Goal: Information Seeking & Learning: Learn about a topic

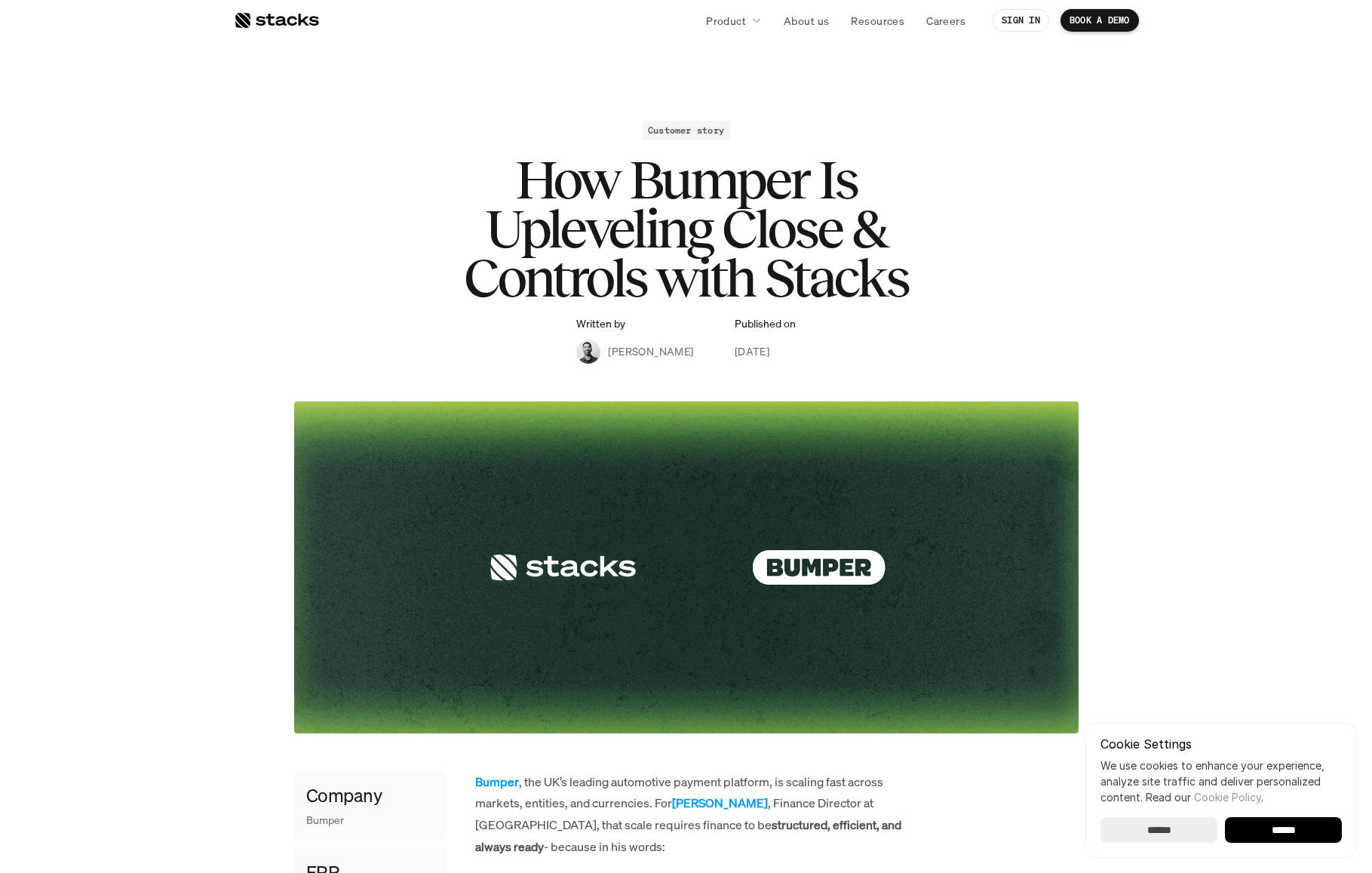
click at [684, 125] on h2 "Customer story" at bounding box center [686, 130] width 76 height 11
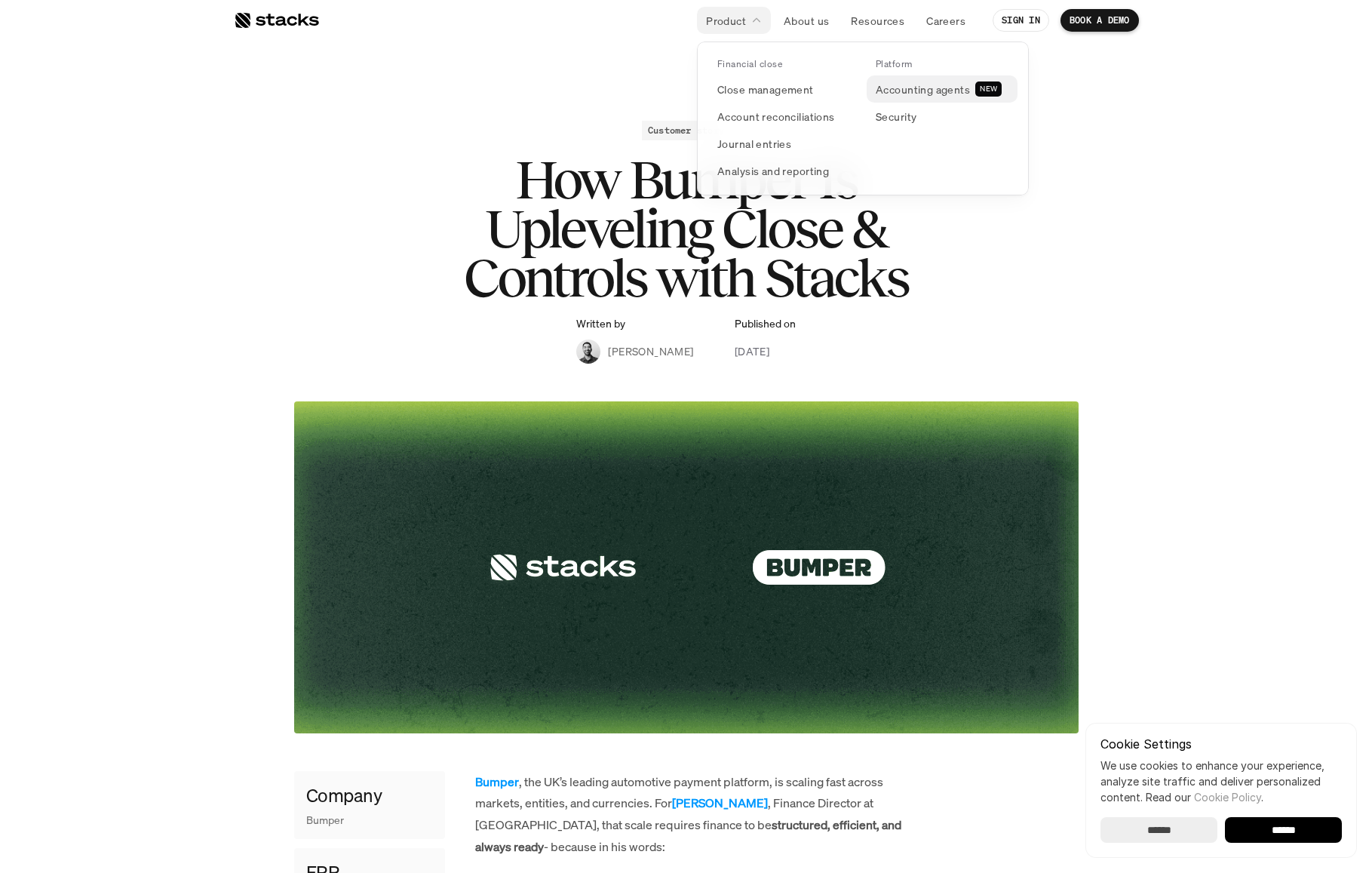
click at [895, 93] on p "Accounting agents" at bounding box center [923, 90] width 94 height 15
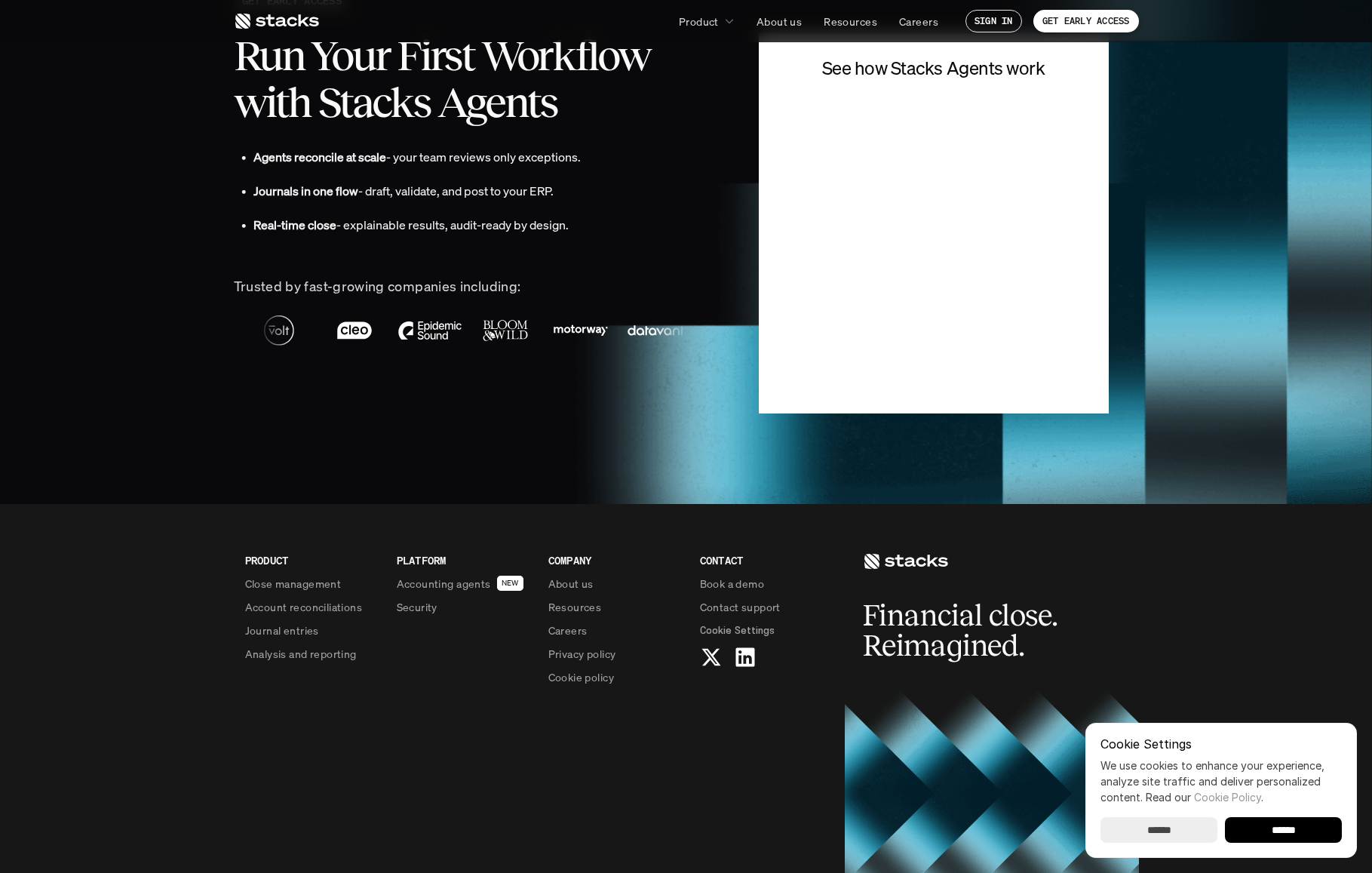
scroll to position [3744, 0]
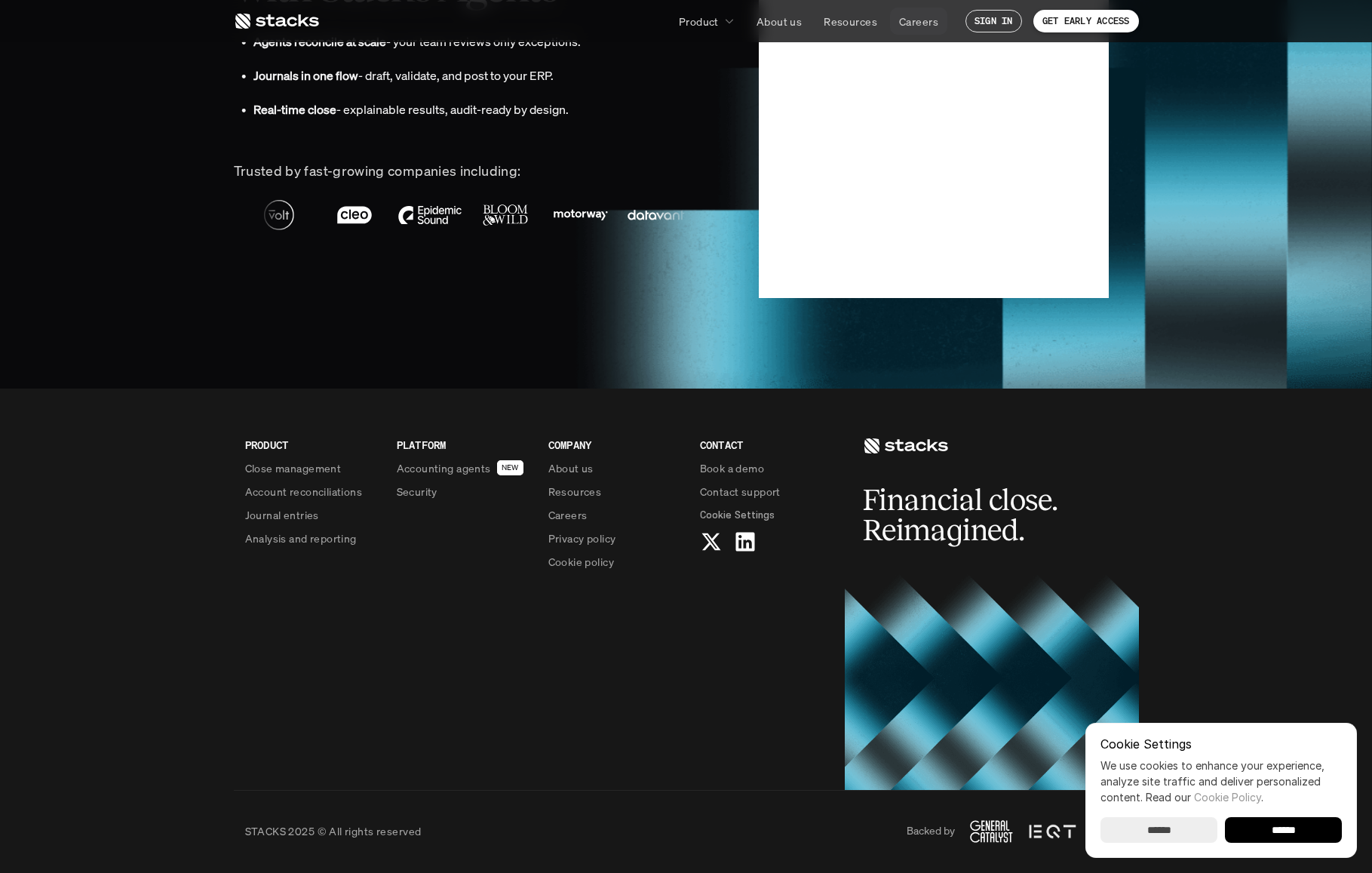
click at [930, 22] on p "Careers" at bounding box center [918, 21] width 40 height 15
click at [995, 21] on p "SIGN IN" at bounding box center [994, 20] width 39 height 11
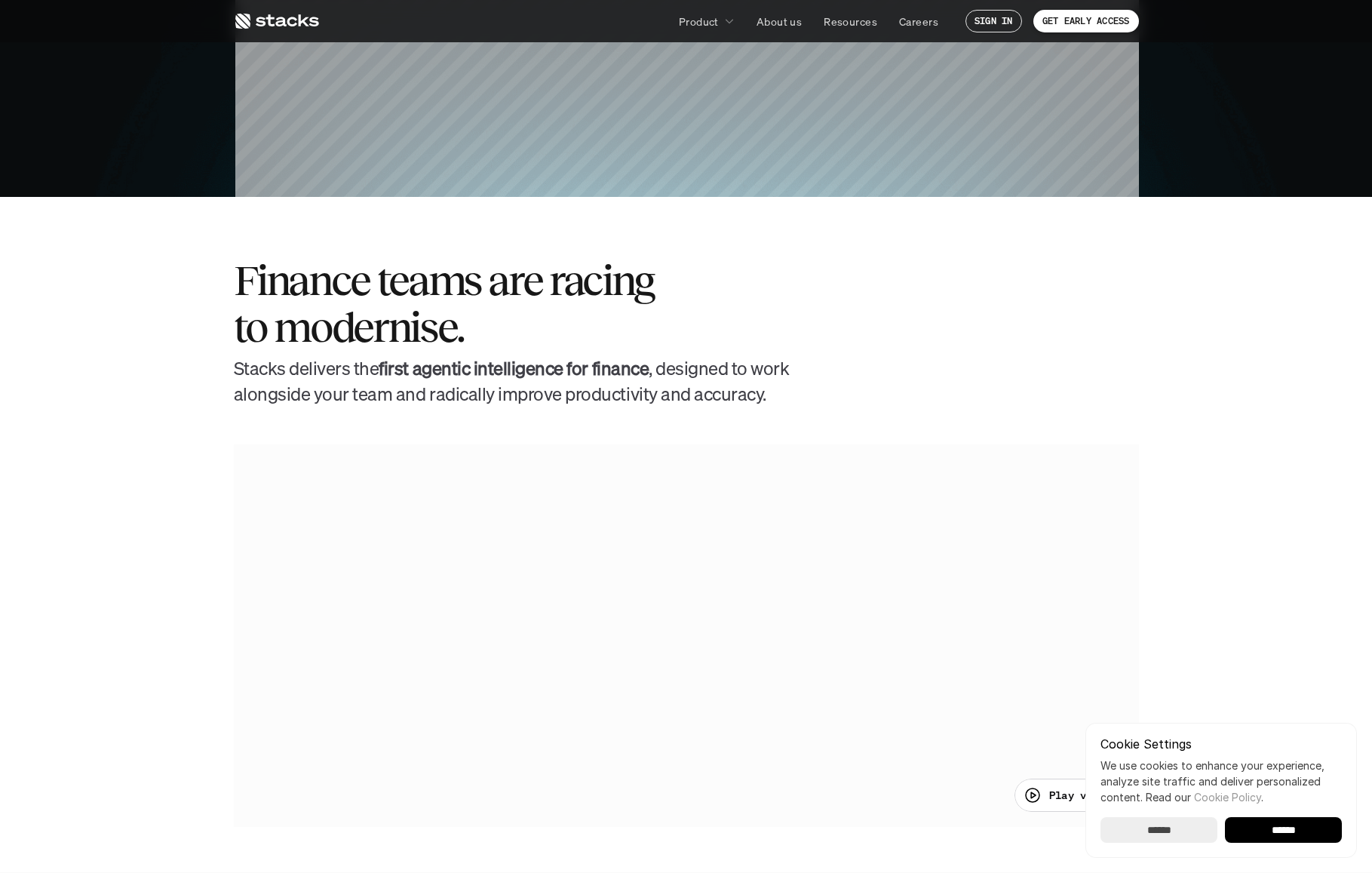
scroll to position [0, 0]
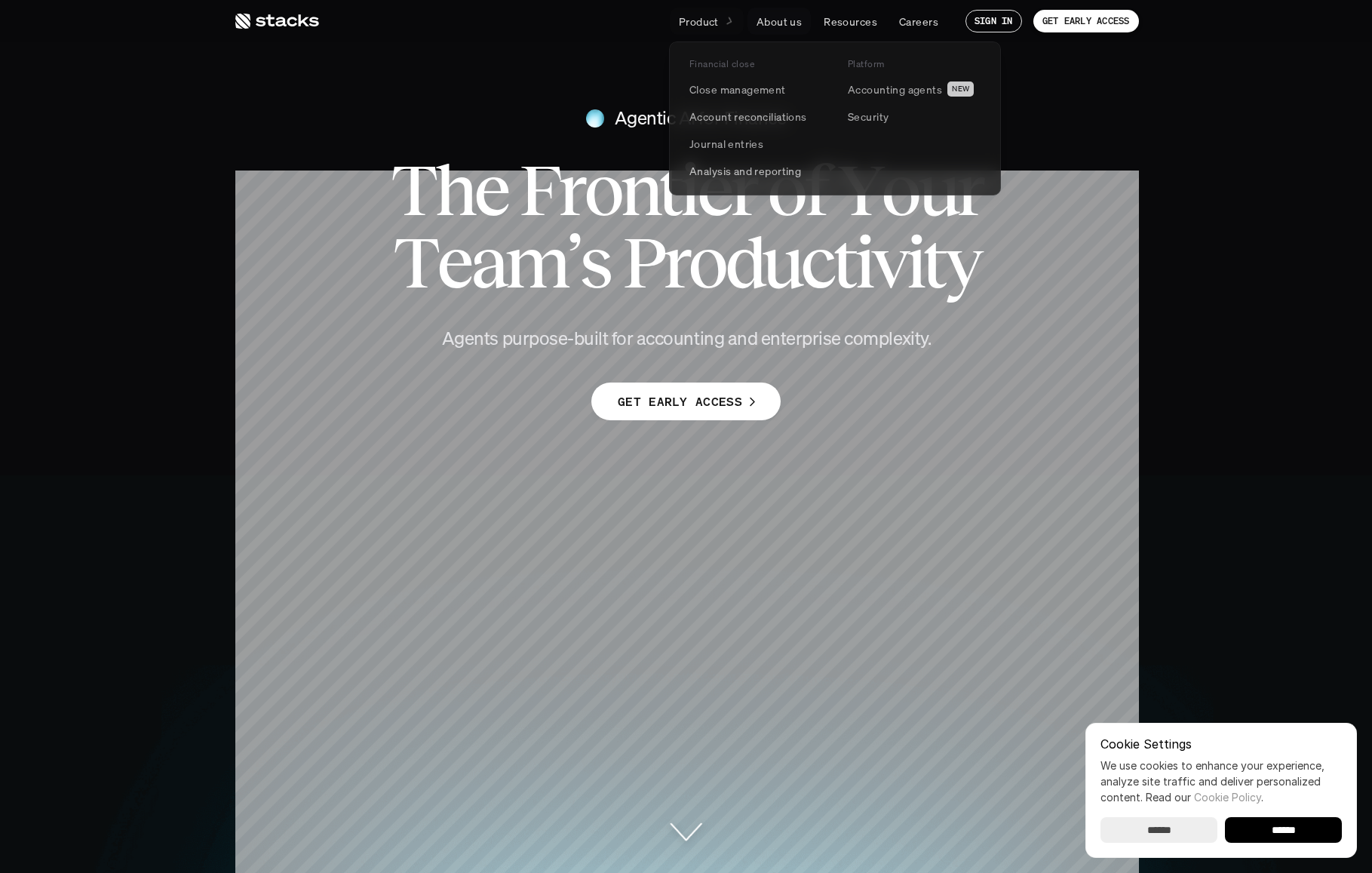
click at [699, 13] on p "Product" at bounding box center [699, 21] width 40 height 15
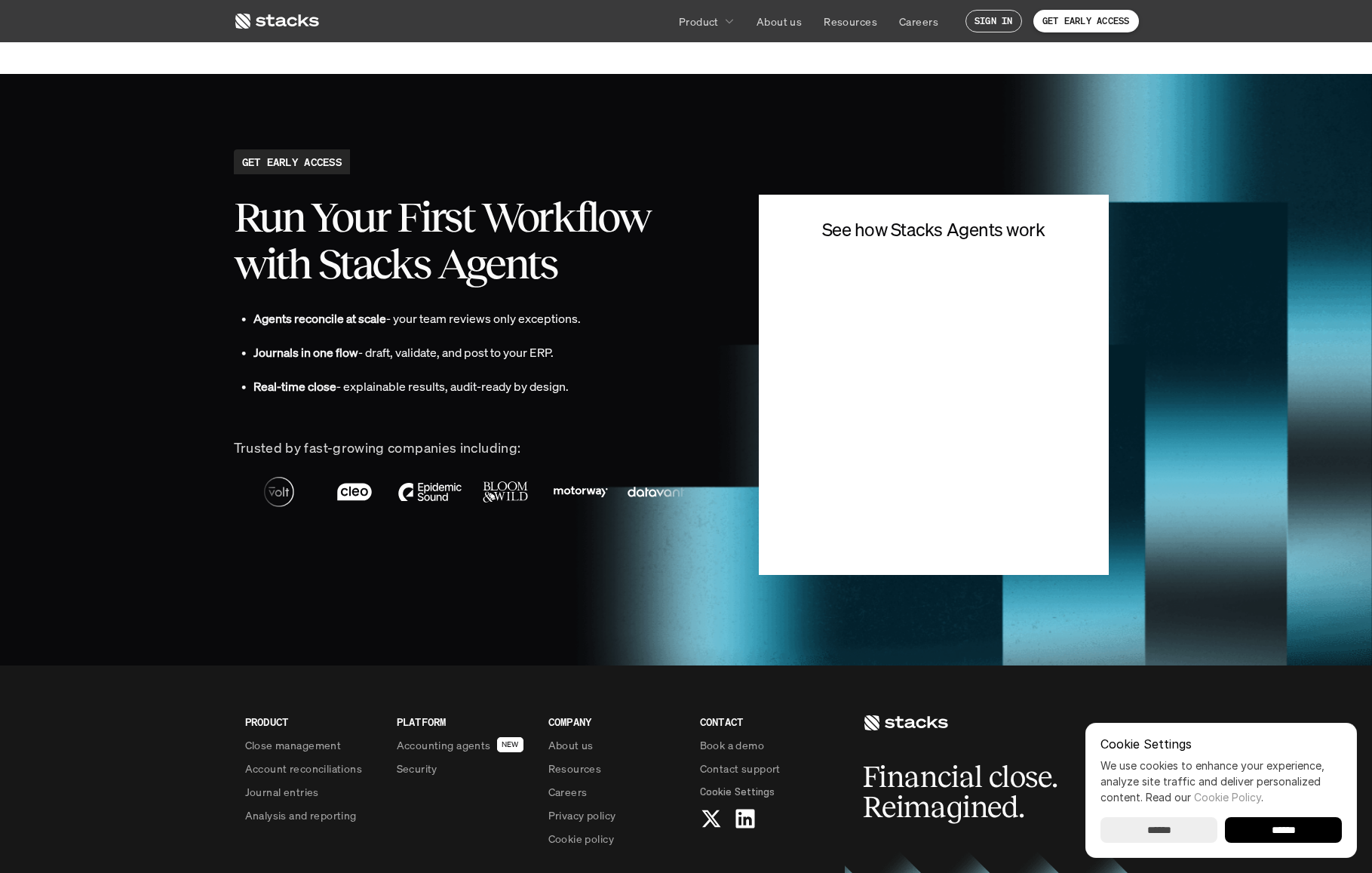
scroll to position [3744, 0]
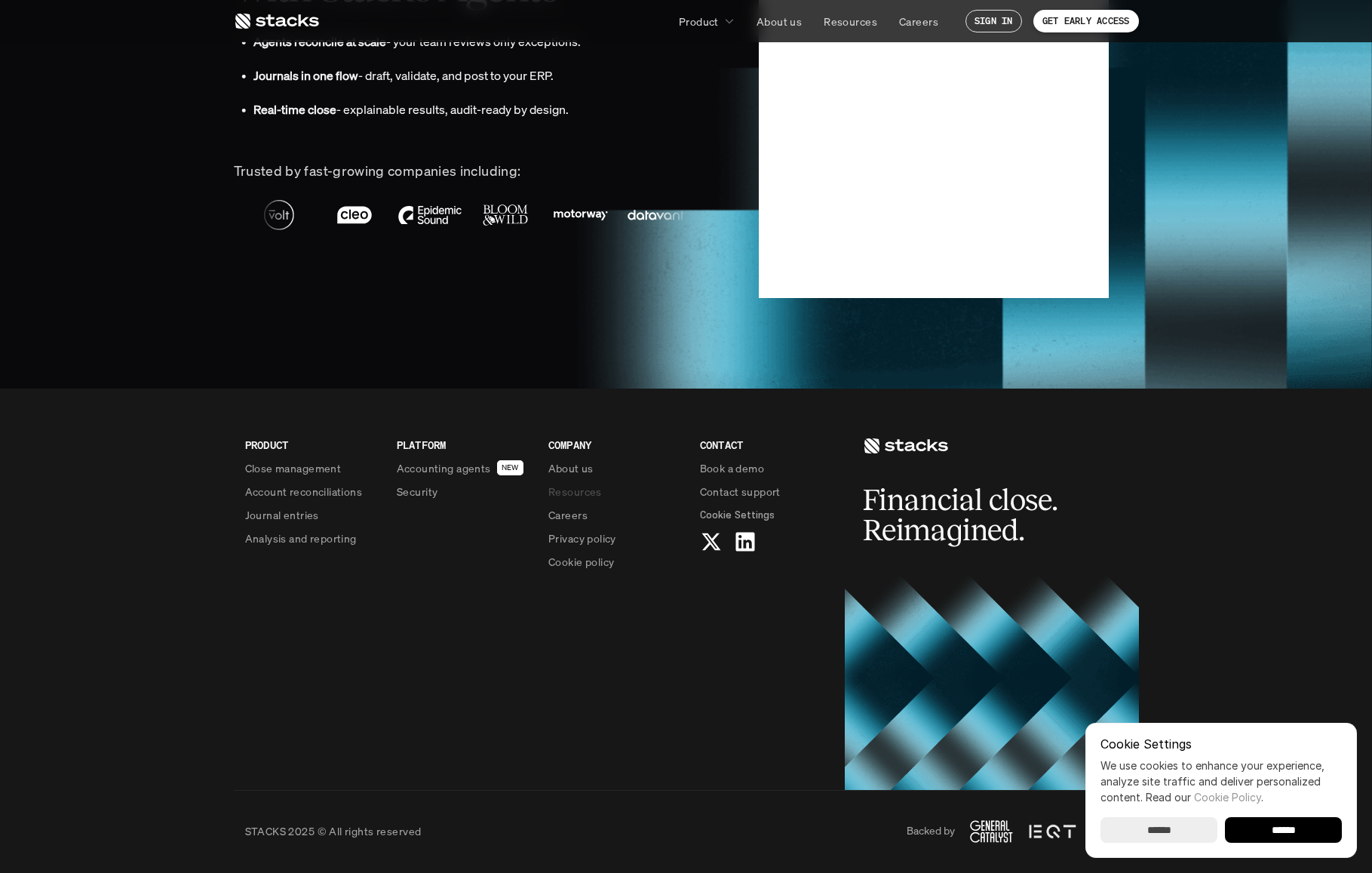
click at [600, 490] on link "Resources" at bounding box center [615, 491] width 134 height 15
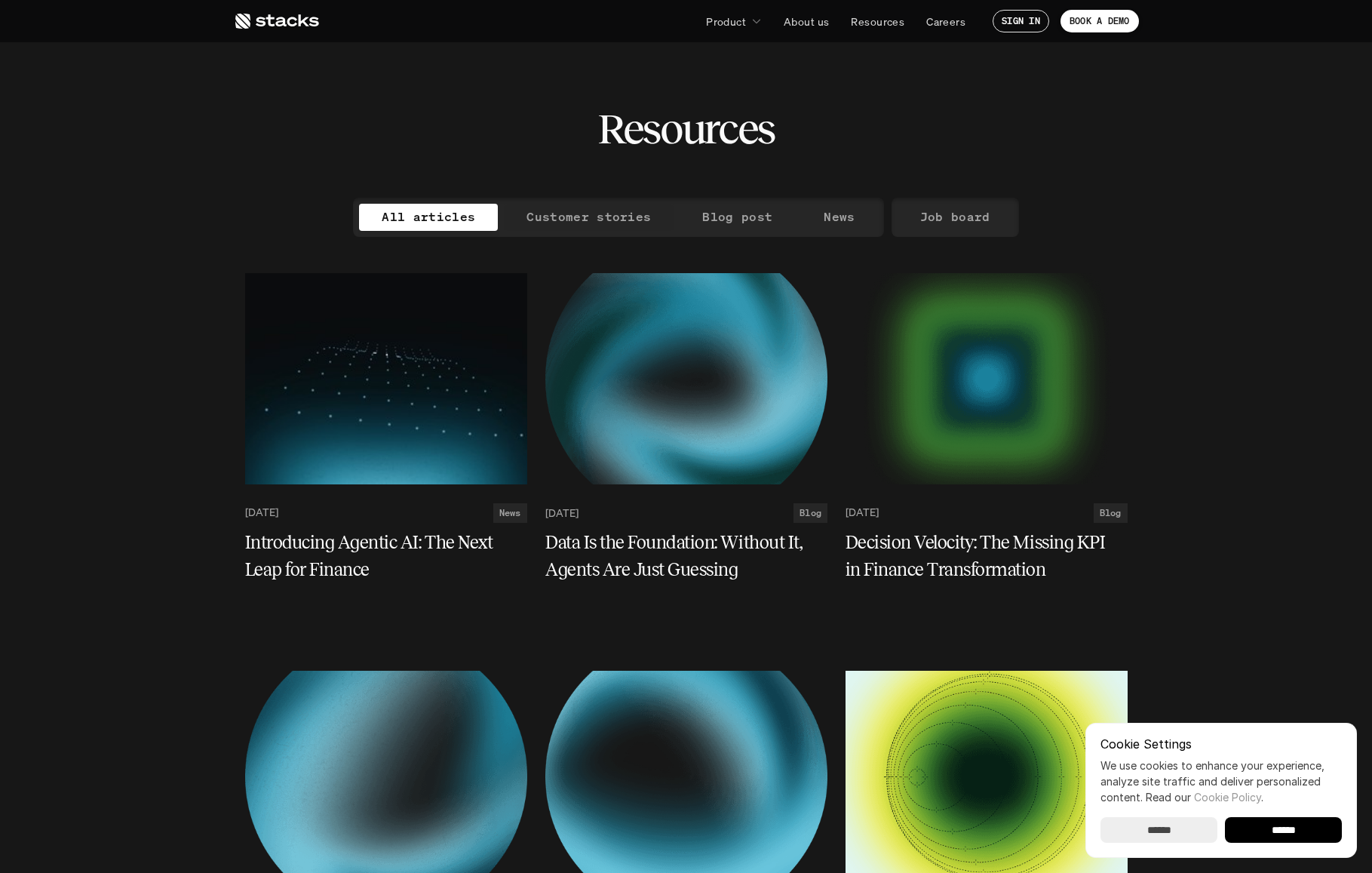
click at [608, 221] on p "Customer stories" at bounding box center [588, 217] width 124 height 22
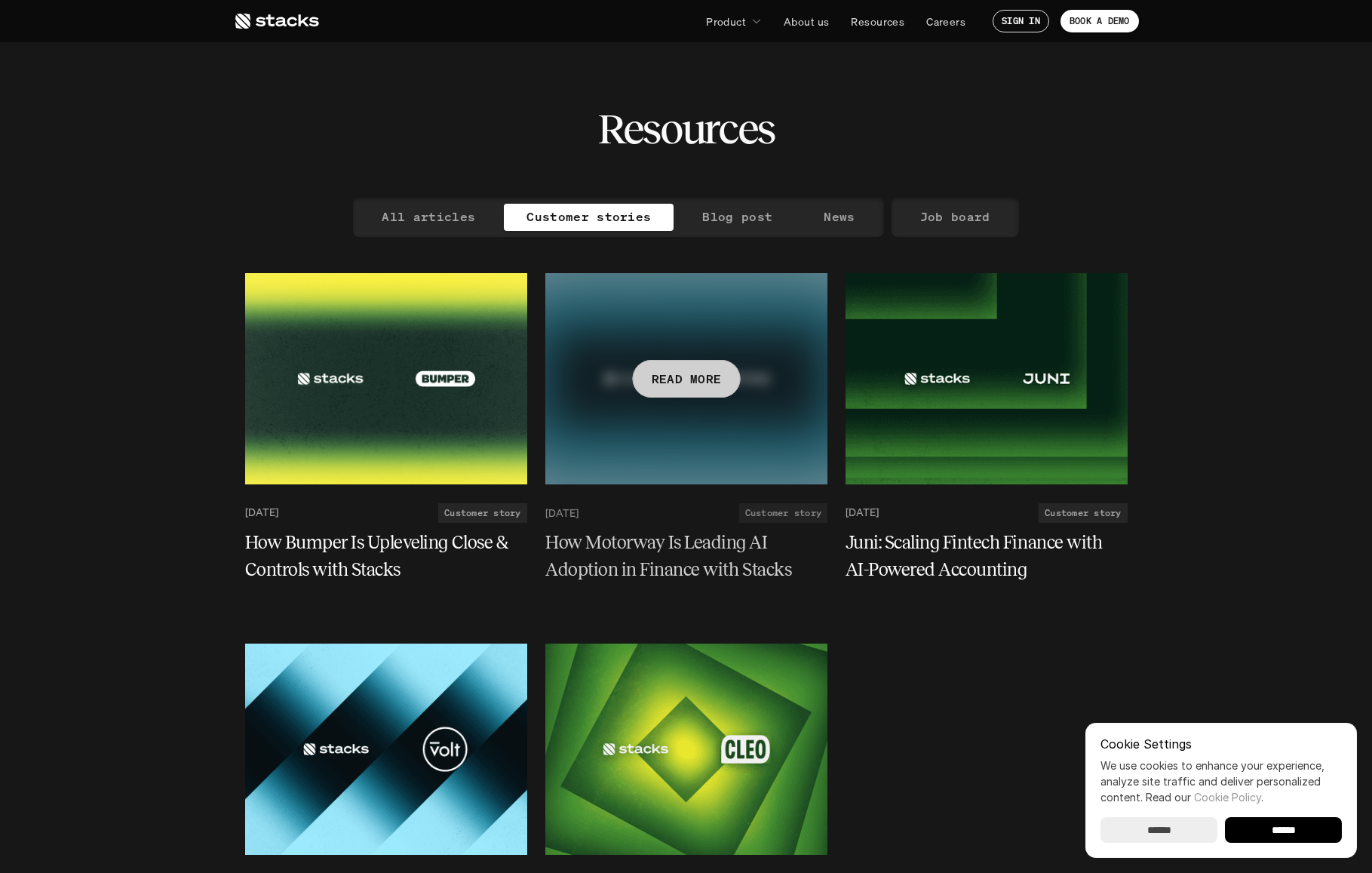
click at [691, 391] on div "READ MORE" at bounding box center [686, 378] width 108 height 38
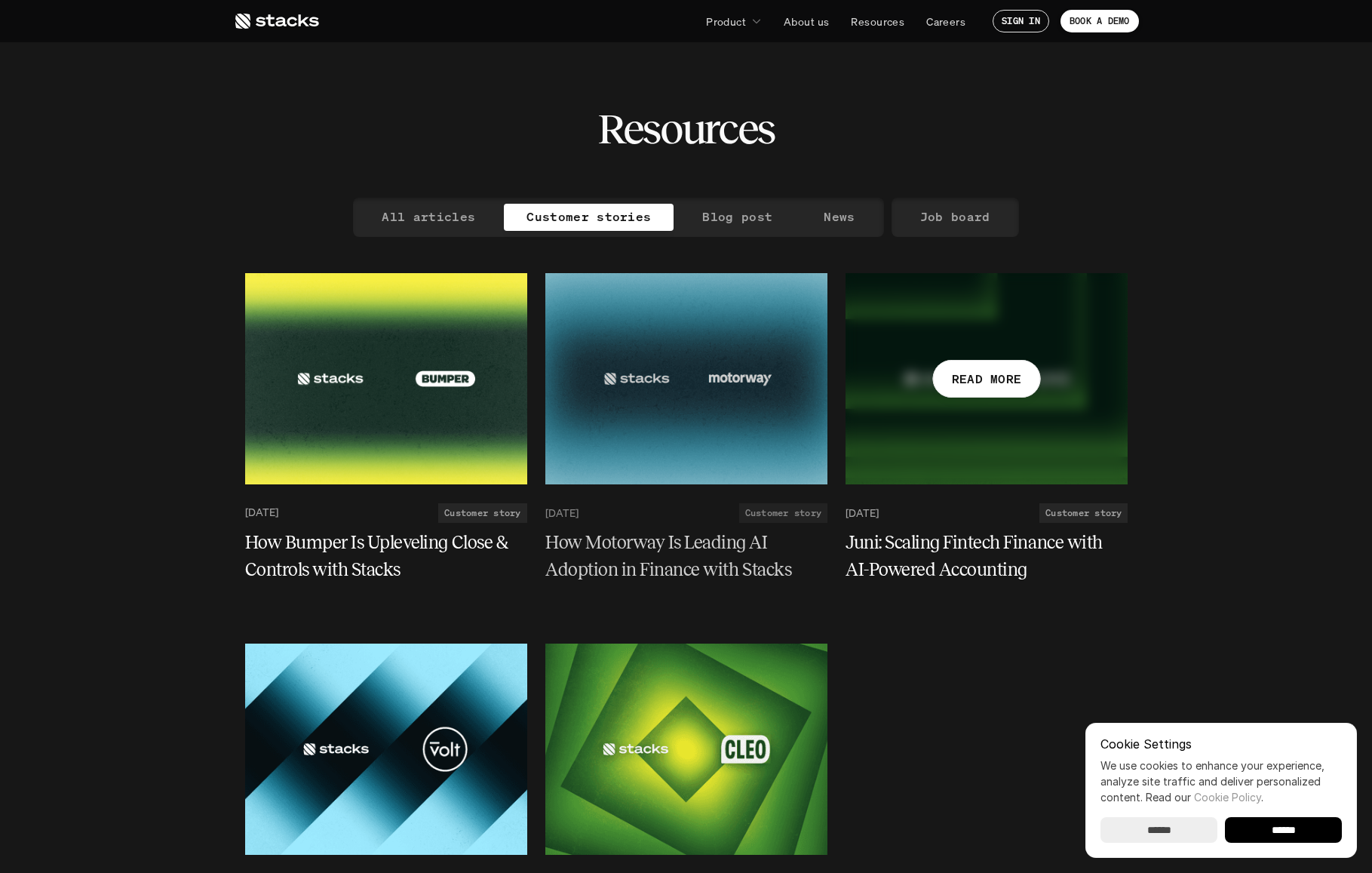
click at [982, 377] on p "READ MORE" at bounding box center [986, 378] width 70 height 22
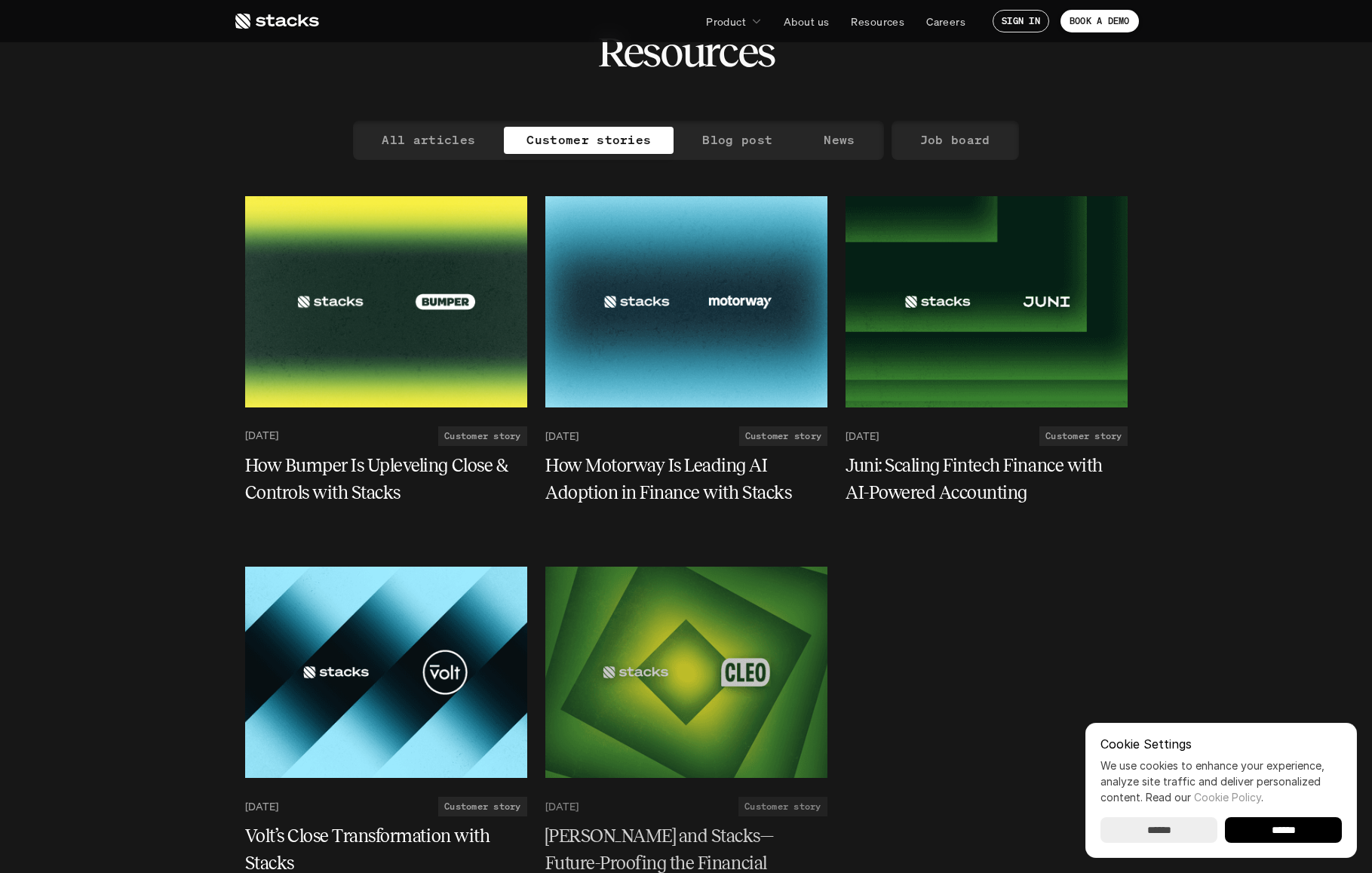
scroll to position [122, 0]
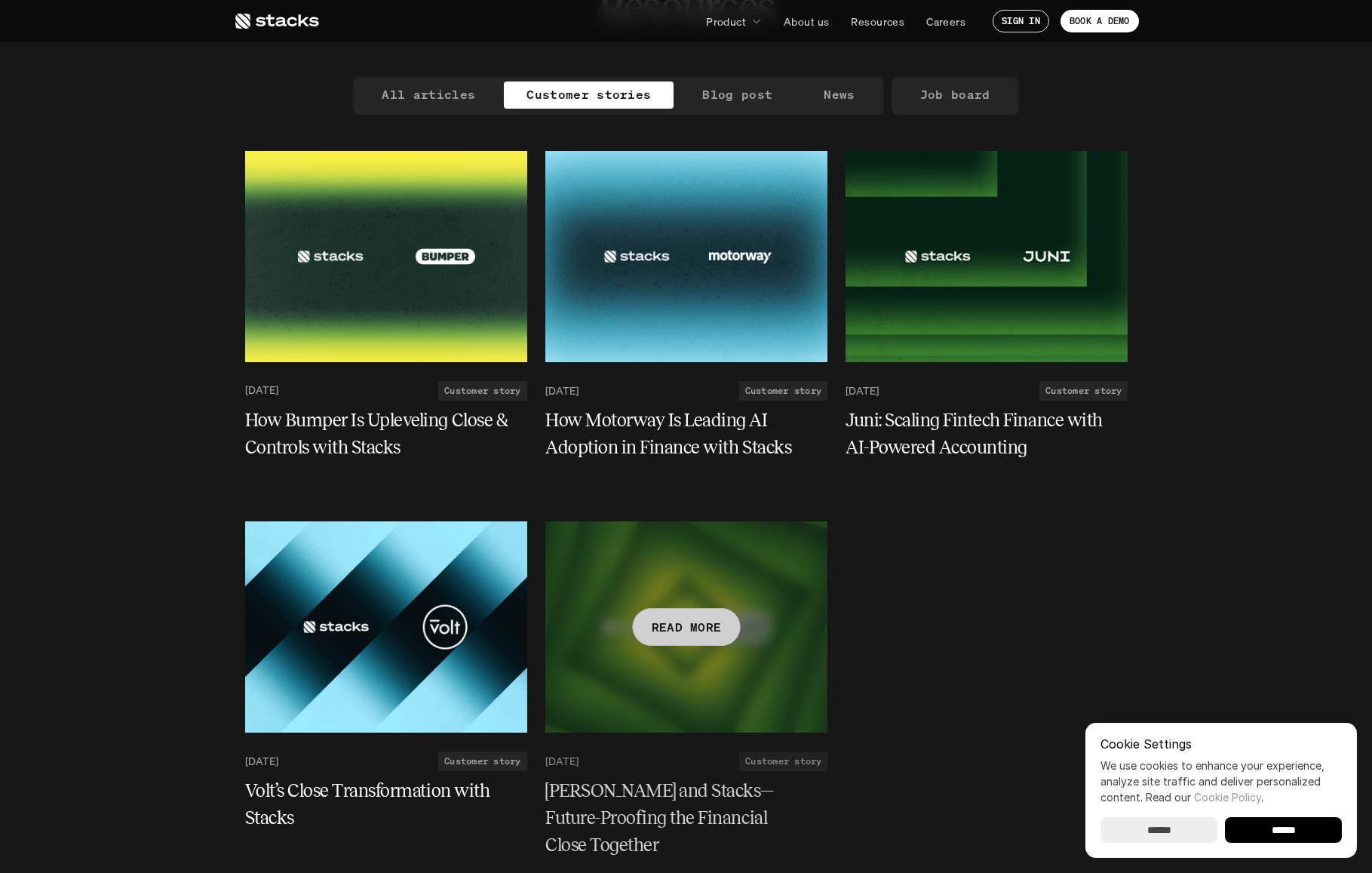
click at [683, 617] on p "READ MORE" at bounding box center [686, 627] width 70 height 22
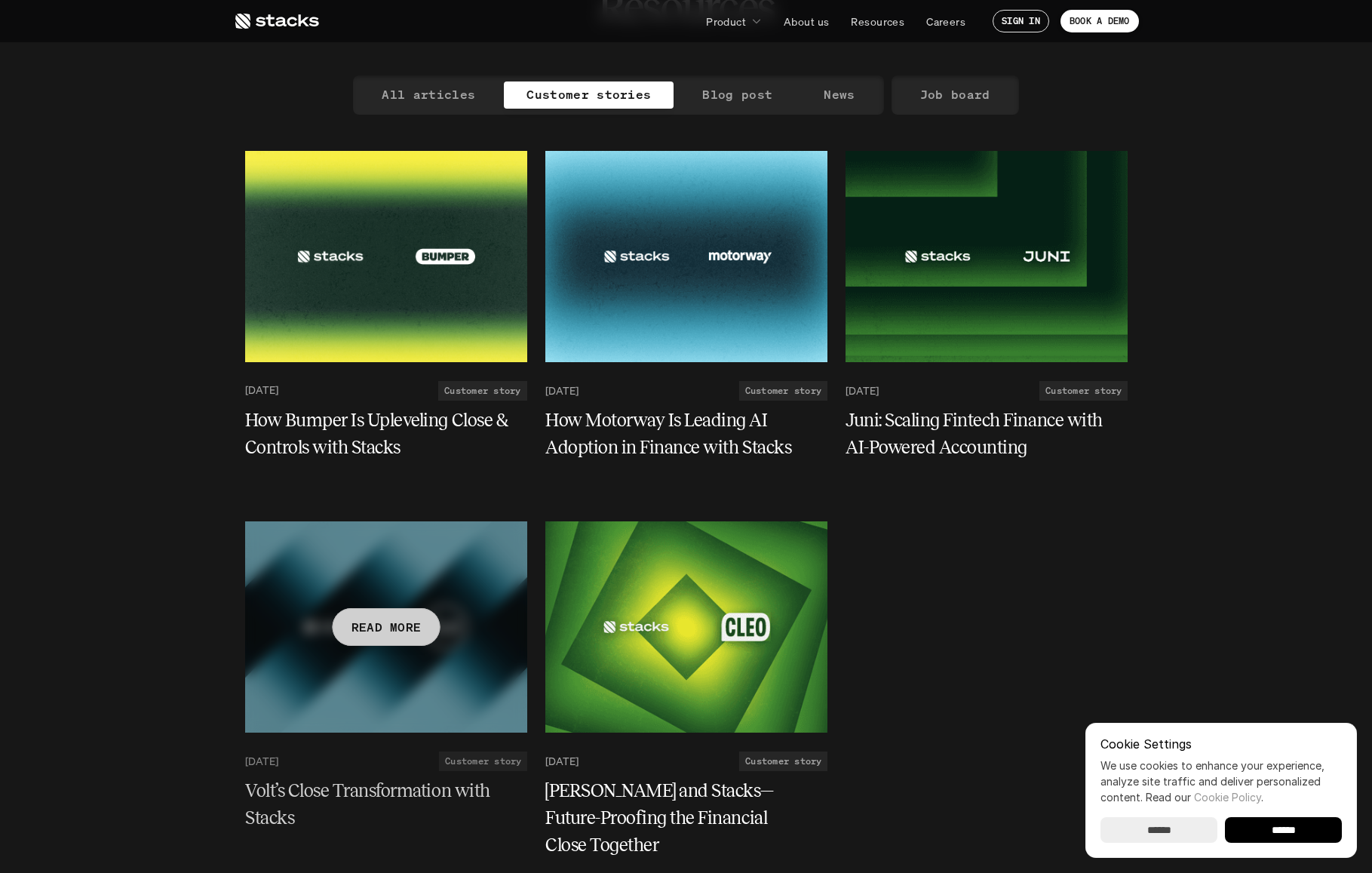
click at [409, 617] on p "READ MORE" at bounding box center [385, 627] width 70 height 22
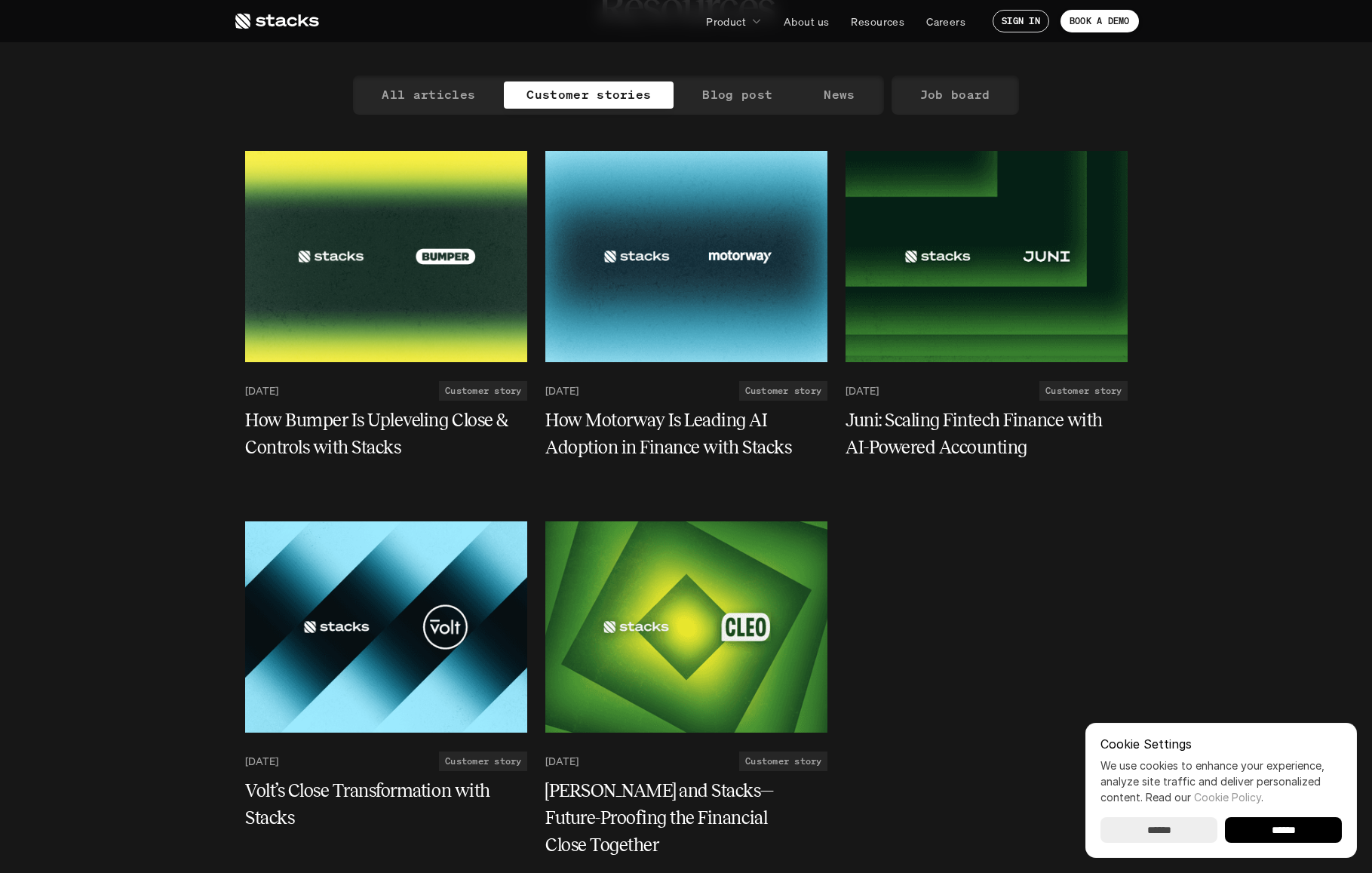
click at [273, 29] on icon at bounding box center [277, 21] width 85 height 18
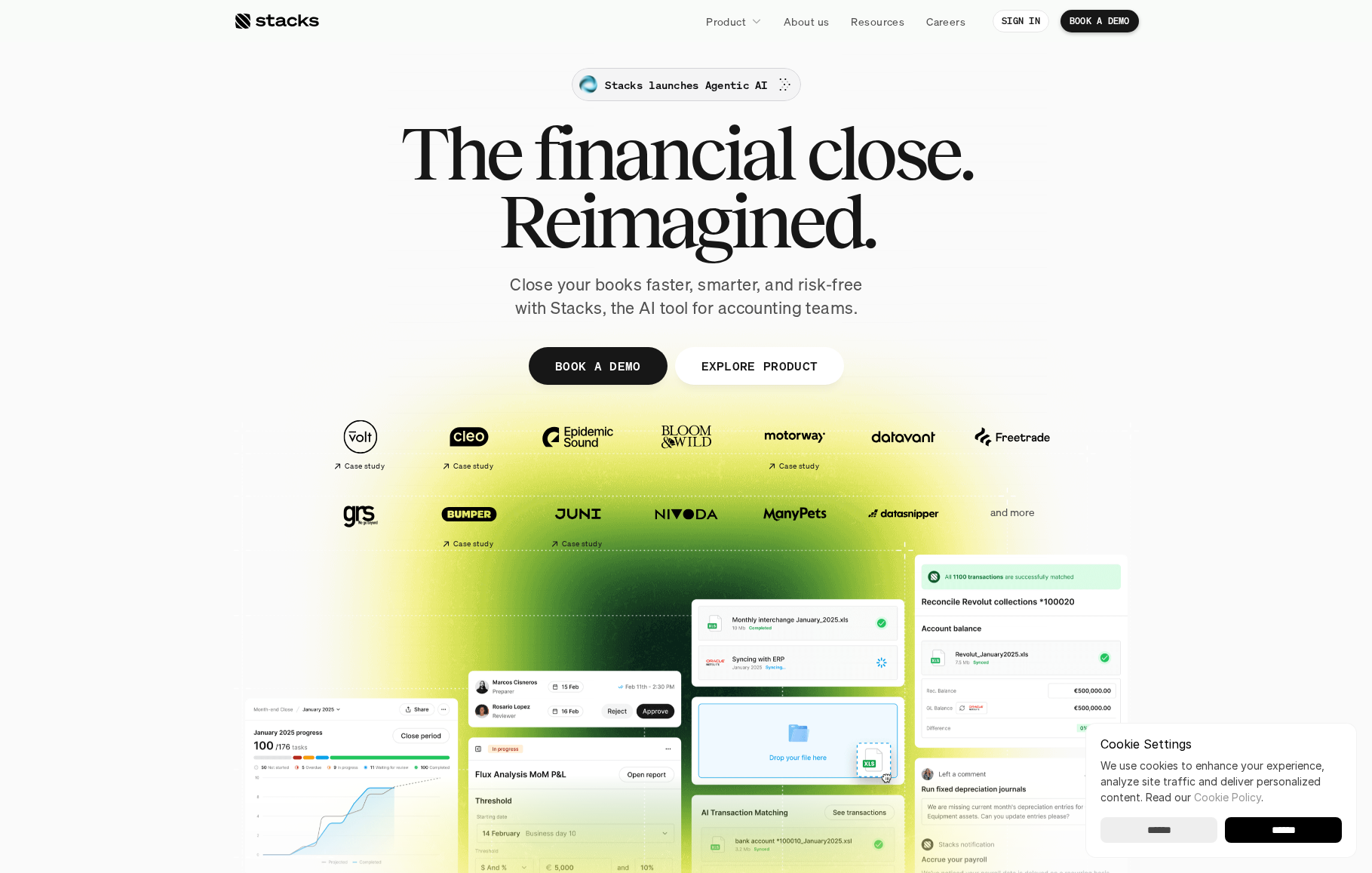
click at [707, 89] on p "Stacks launches Agentic AI" at bounding box center [686, 85] width 162 height 15
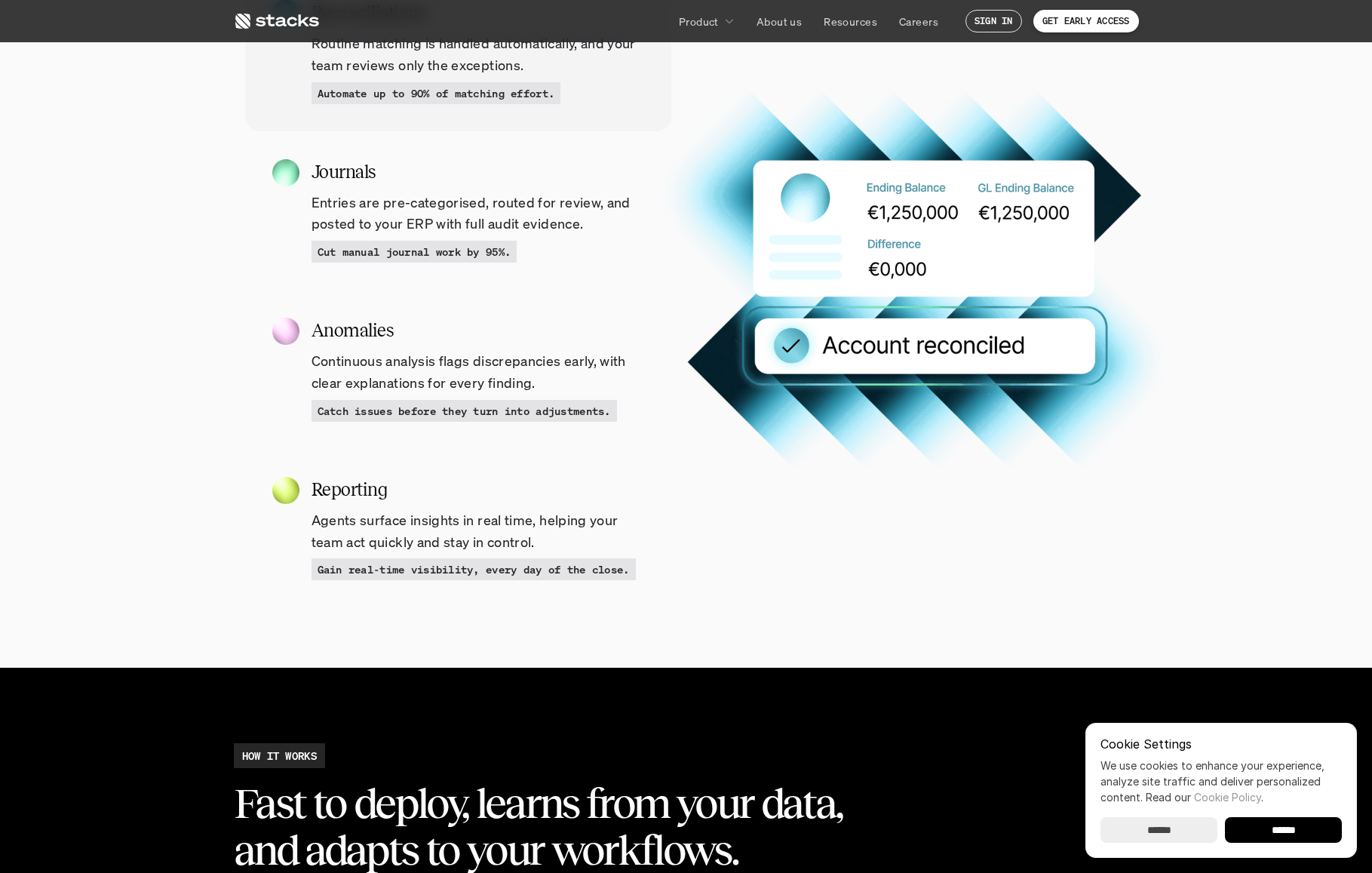
scroll to position [2423, 0]
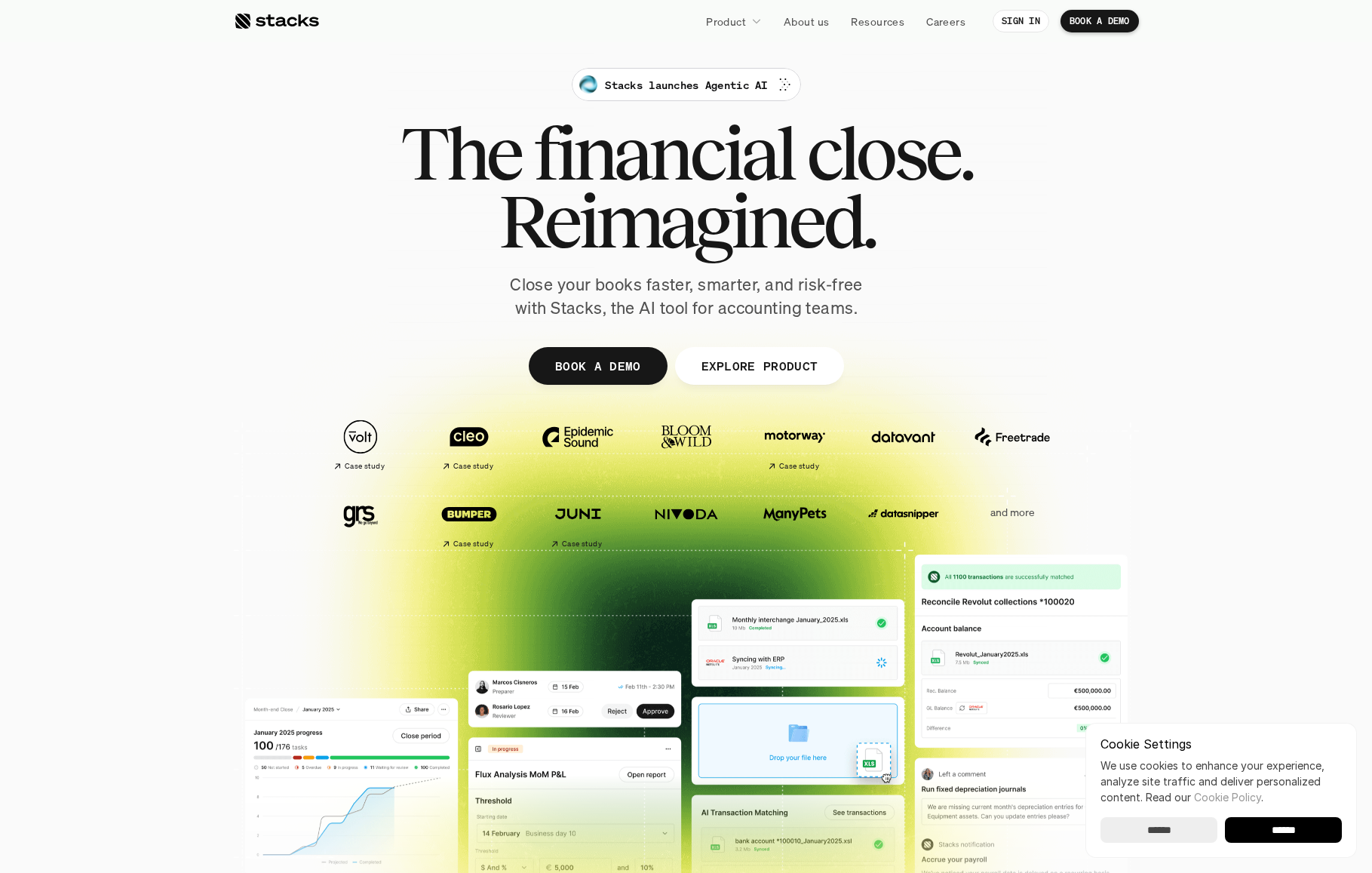
click at [1013, 508] on p "and more" at bounding box center [1012, 512] width 93 height 13
